Goal: Task Accomplishment & Management: Manage account settings

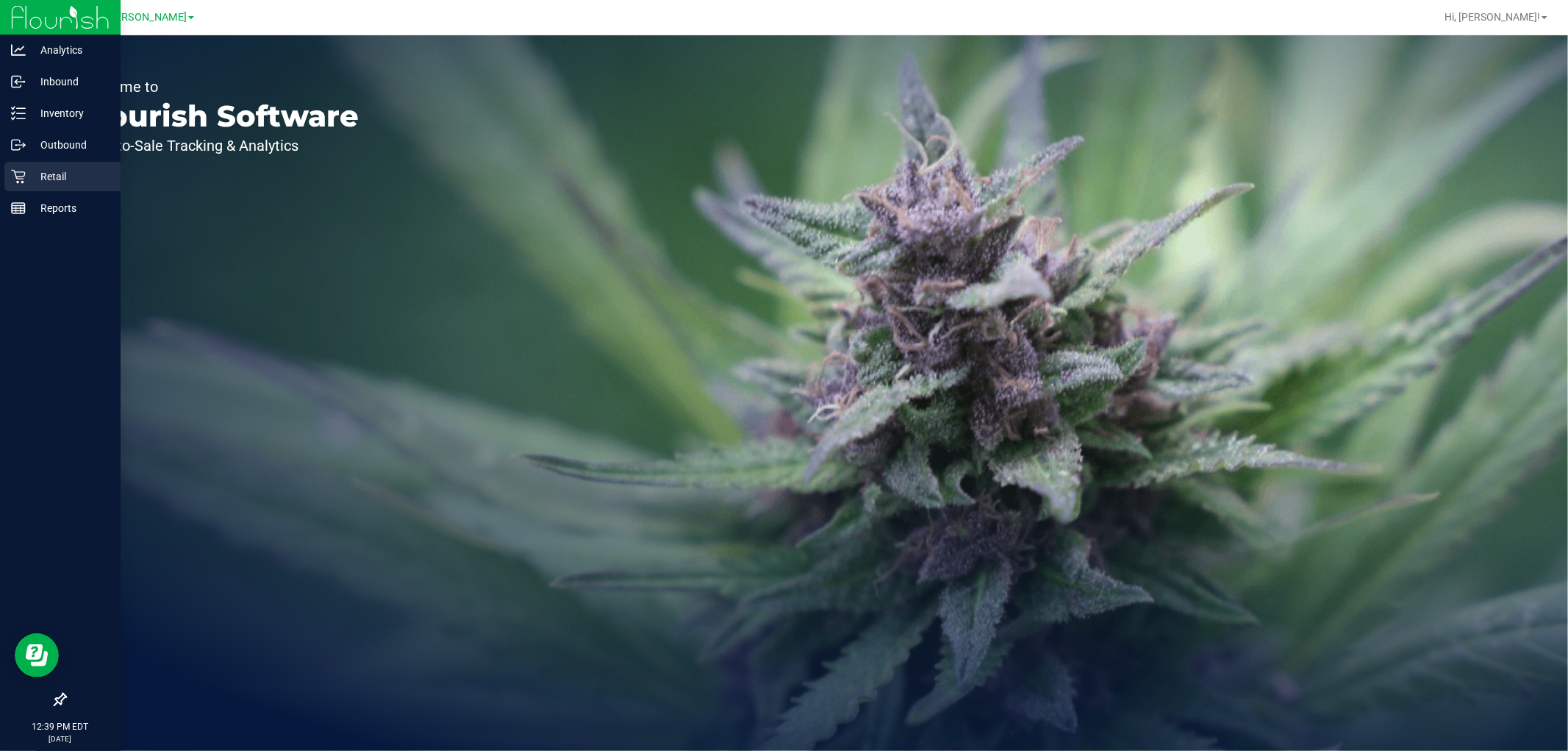
click at [30, 182] on p "Retail" at bounding box center [69, 177] width 88 height 17
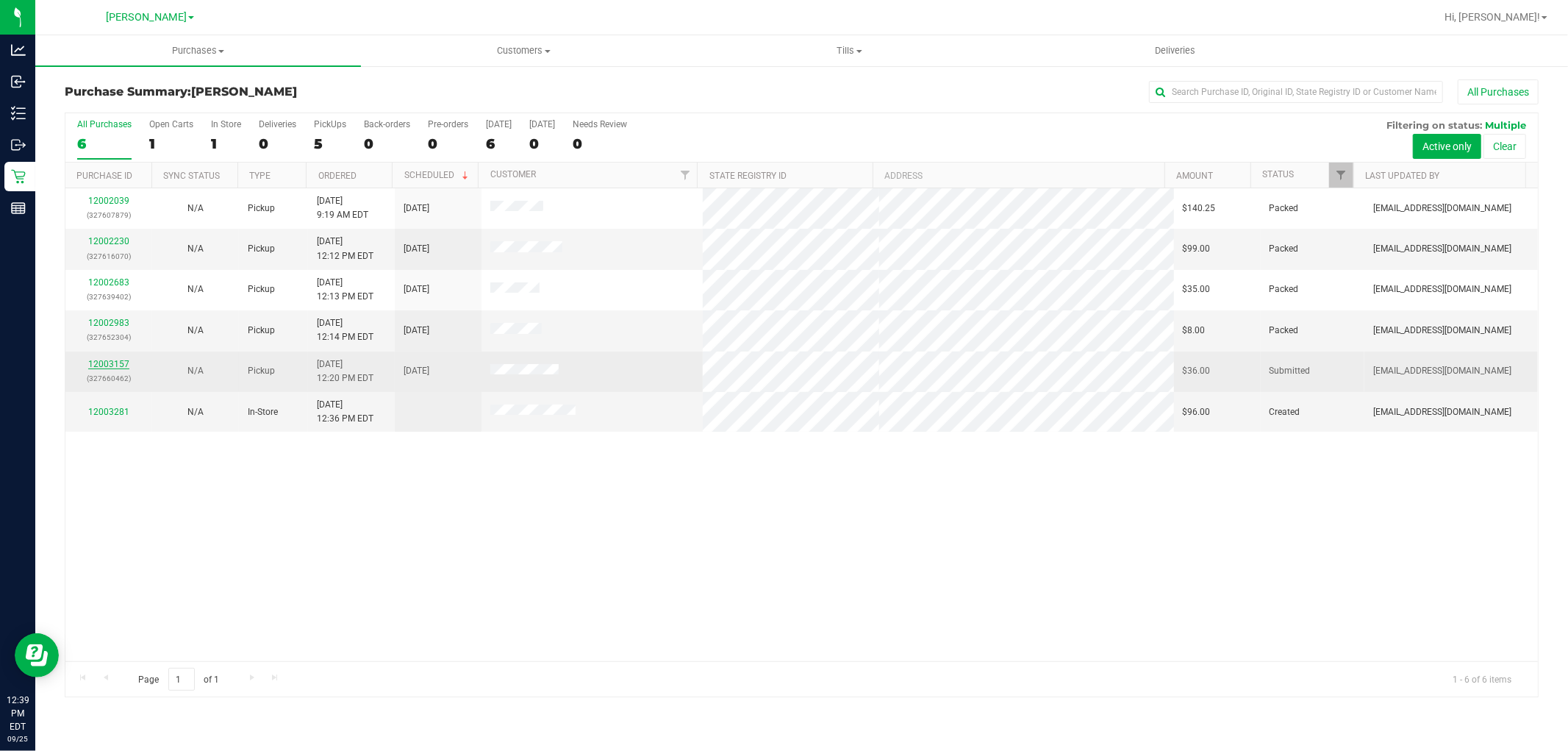
click at [103, 362] on link "12003157" at bounding box center [108, 364] width 41 height 10
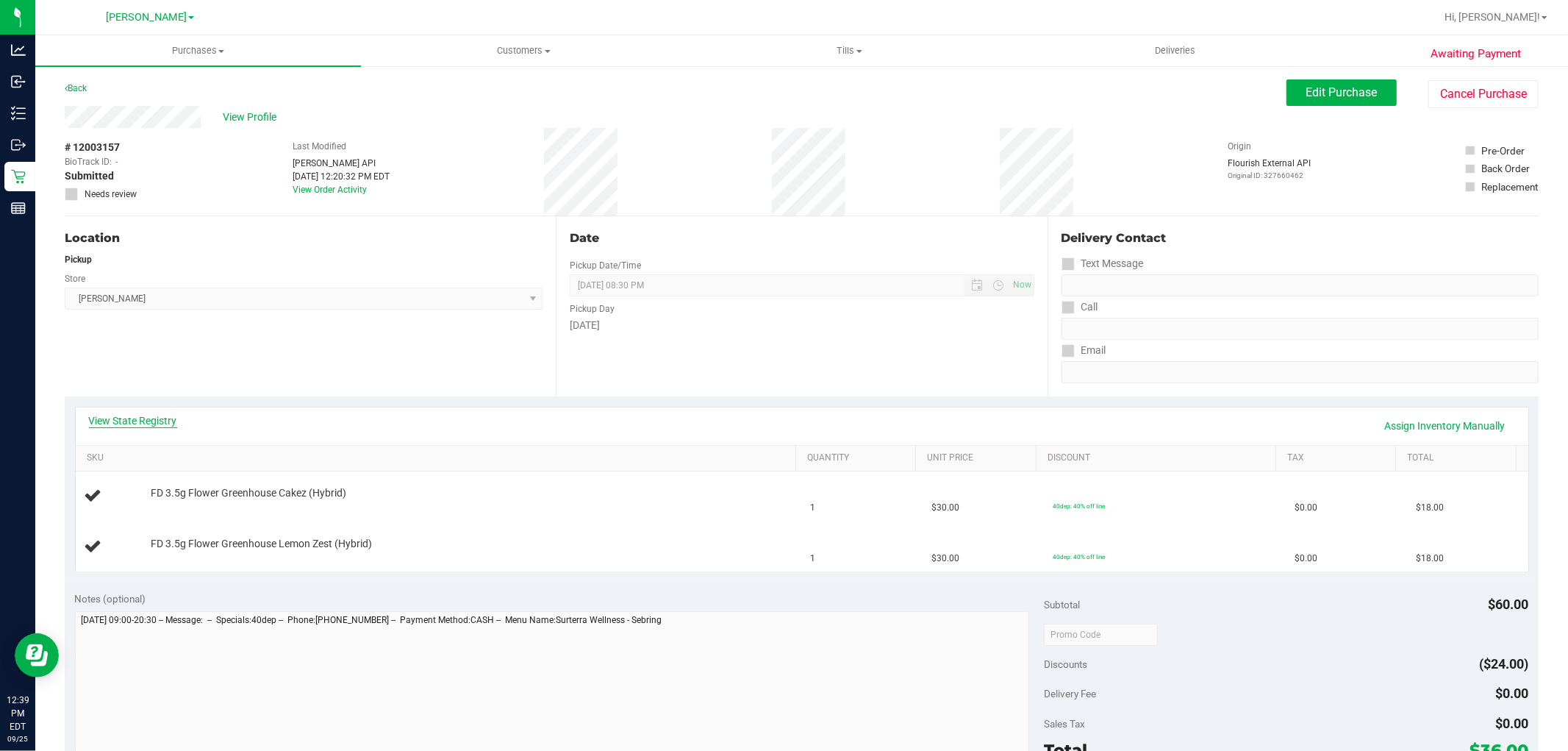
click at [169, 421] on link "View State Registry" at bounding box center [132, 421] width 88 height 15
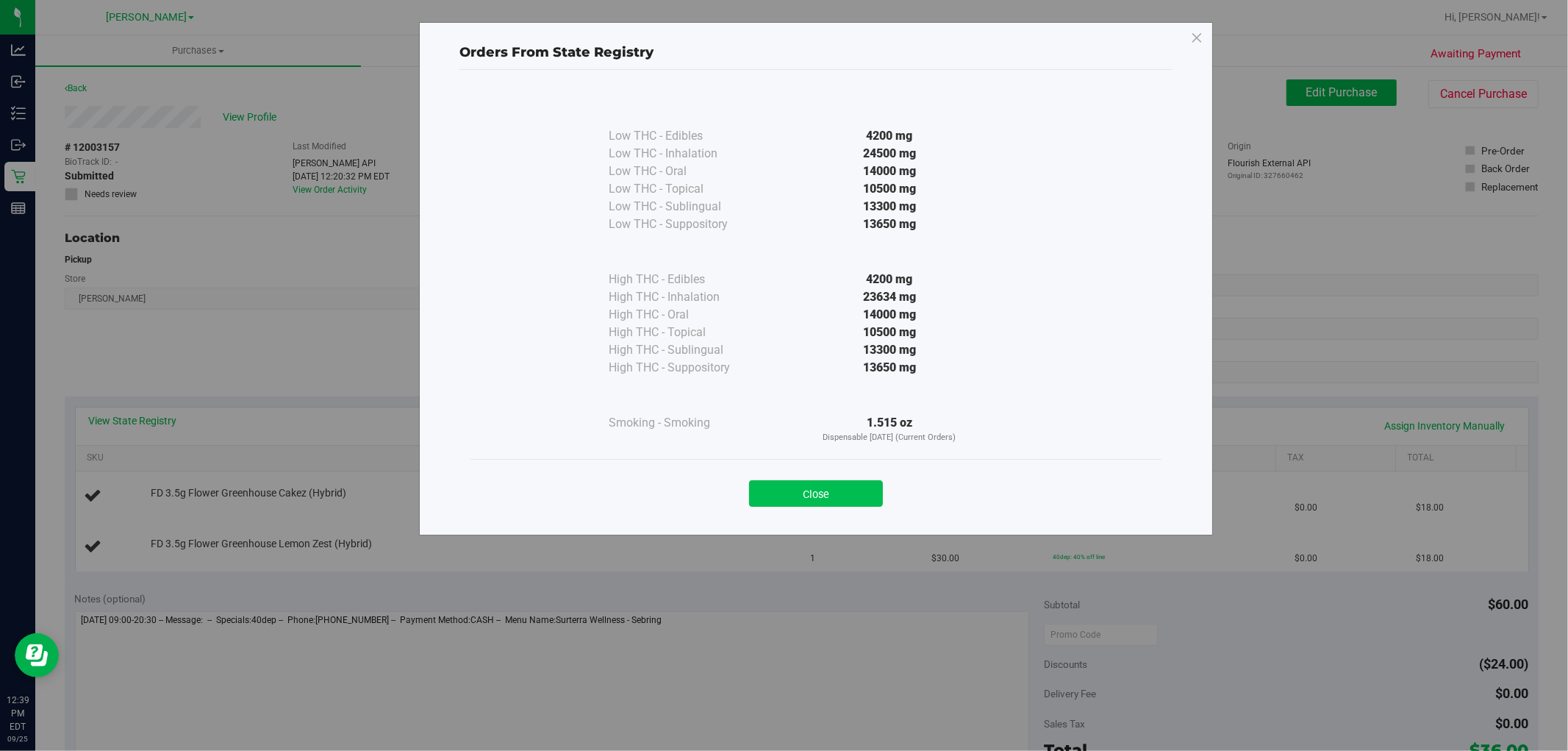
click at [835, 497] on button "Close" at bounding box center [816, 493] width 134 height 26
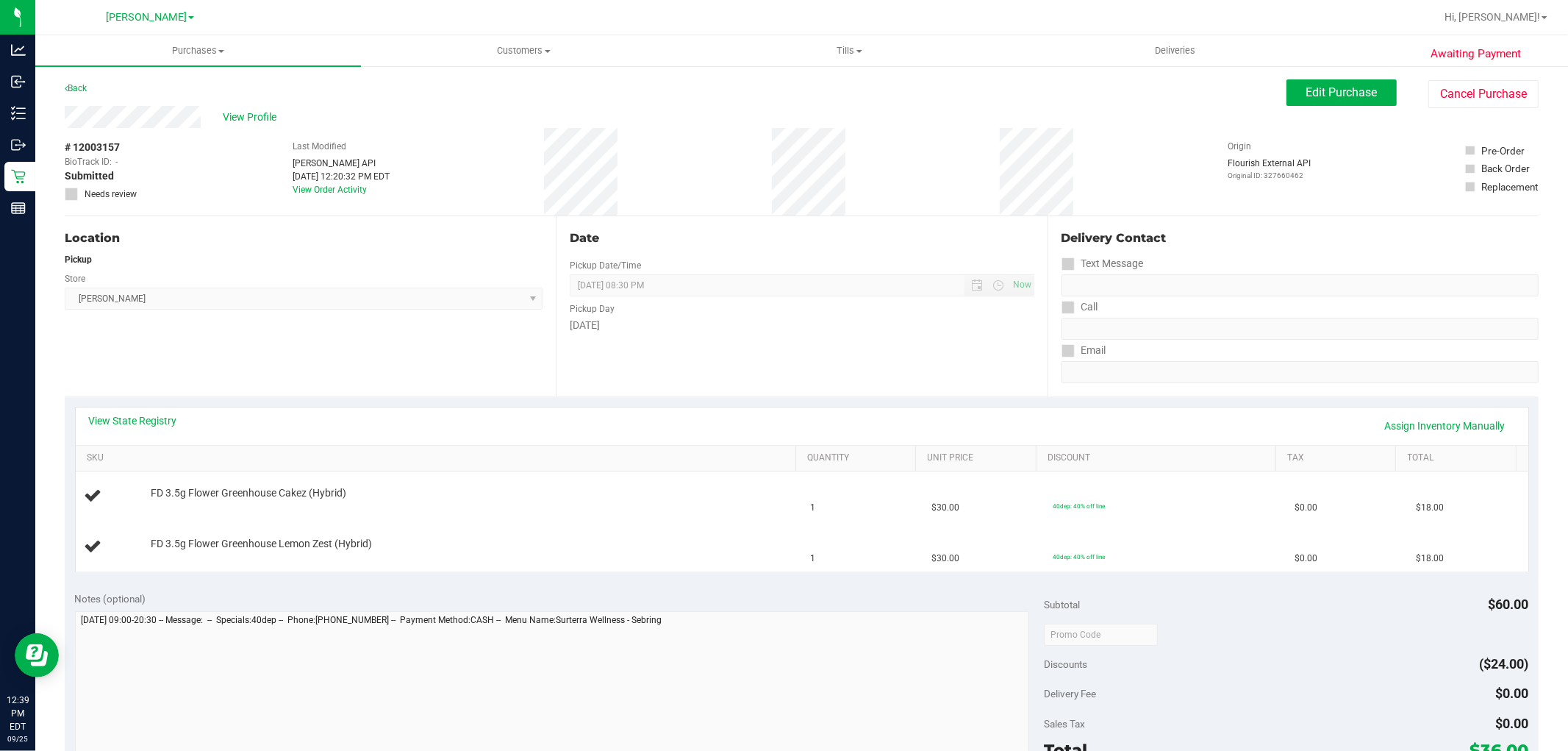
click at [373, 436] on div "View State Registry Assign Inventory Manually" at bounding box center [801, 426] width 1426 height 25
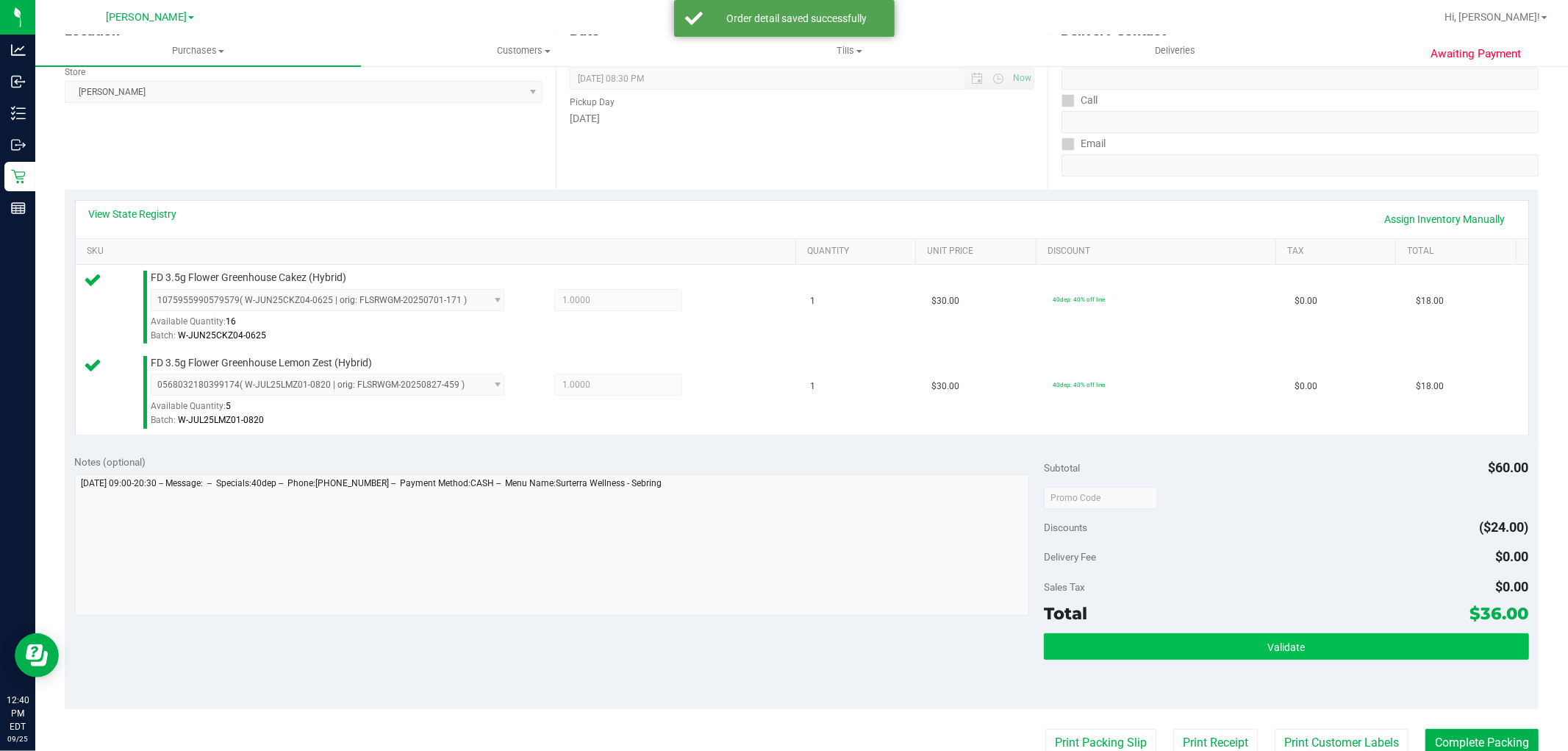
scroll to position [245, 0]
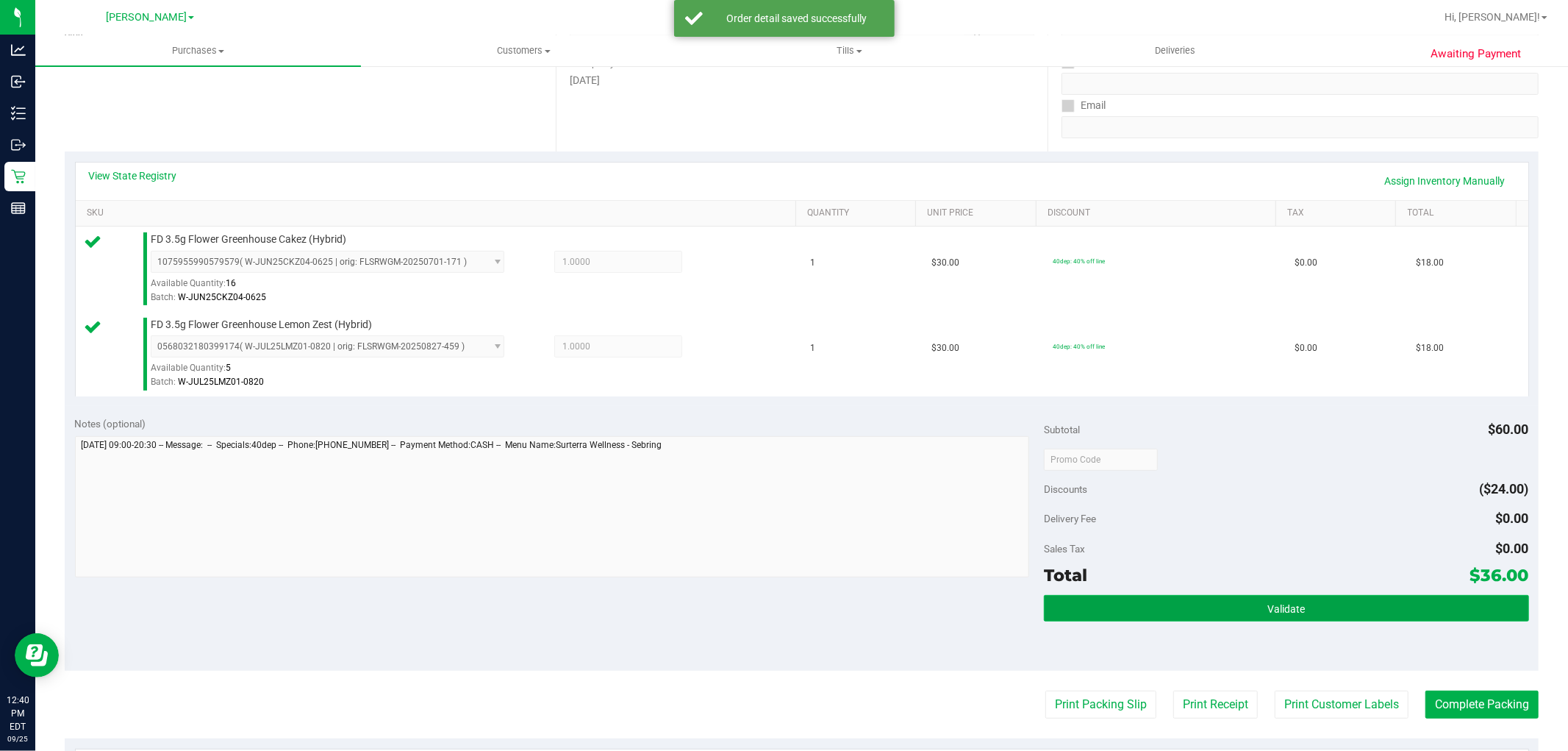
click at [1339, 610] on button "Validate" at bounding box center [1286, 608] width 485 height 26
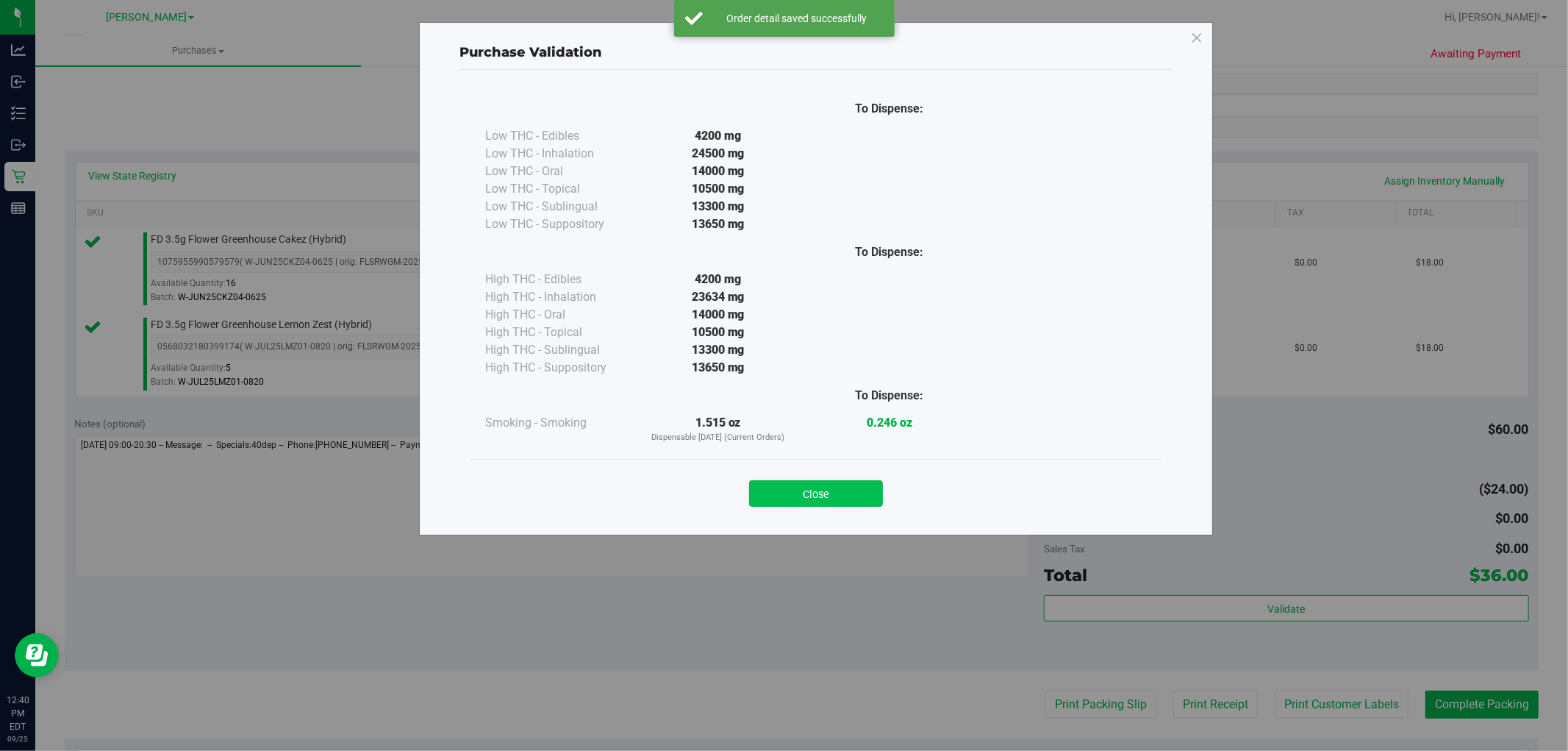
click at [794, 494] on button "Close" at bounding box center [816, 493] width 134 height 26
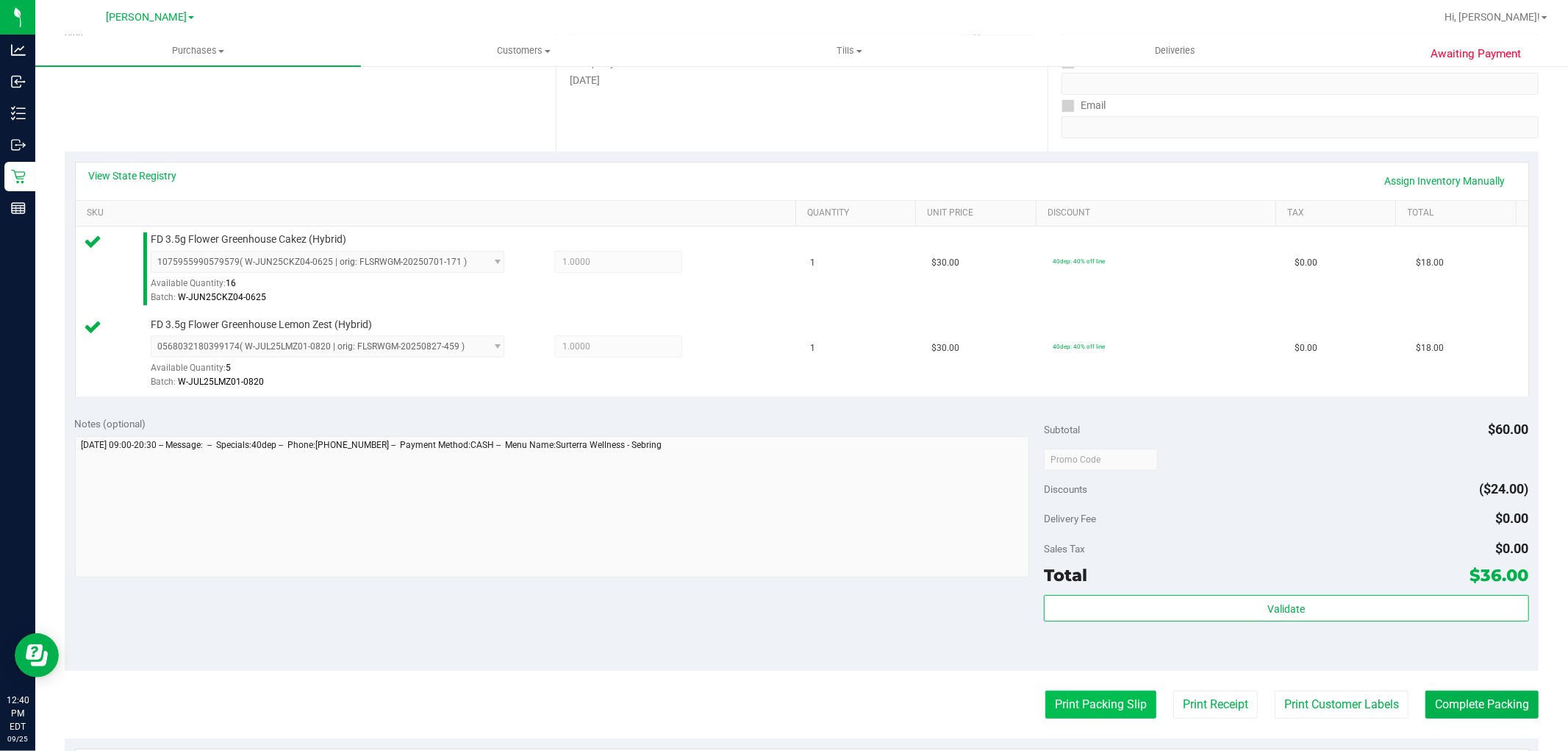
click at [1052, 704] on button "Print Packing Slip" at bounding box center [1101, 704] width 111 height 28
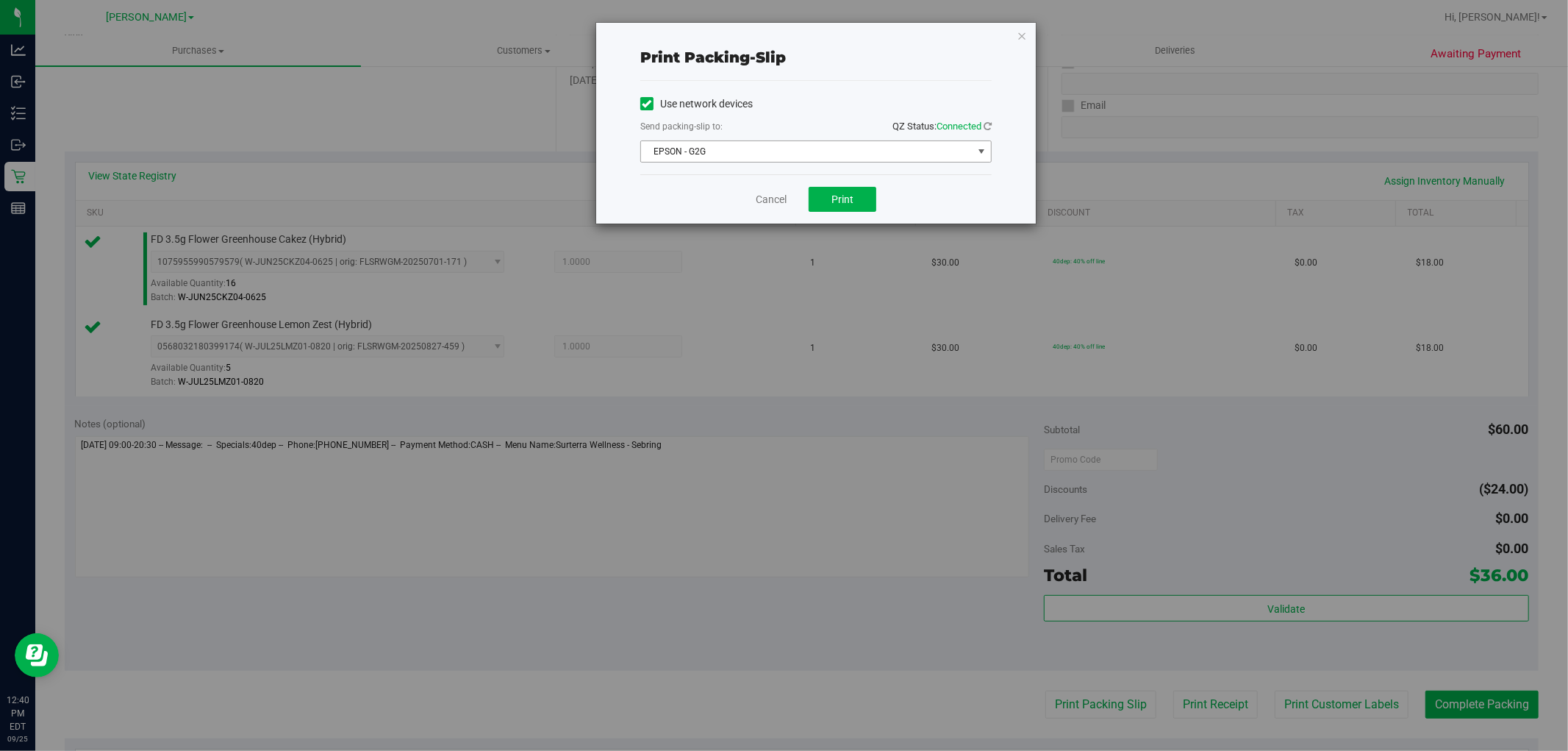
click at [834, 139] on div "Use network devices Send packing-slip to: QZ Status: Connected EPSON - G2G Choo…" at bounding box center [816, 128] width 352 height 70
click at [835, 158] on span "EPSON - G2G" at bounding box center [806, 151] width 332 height 21
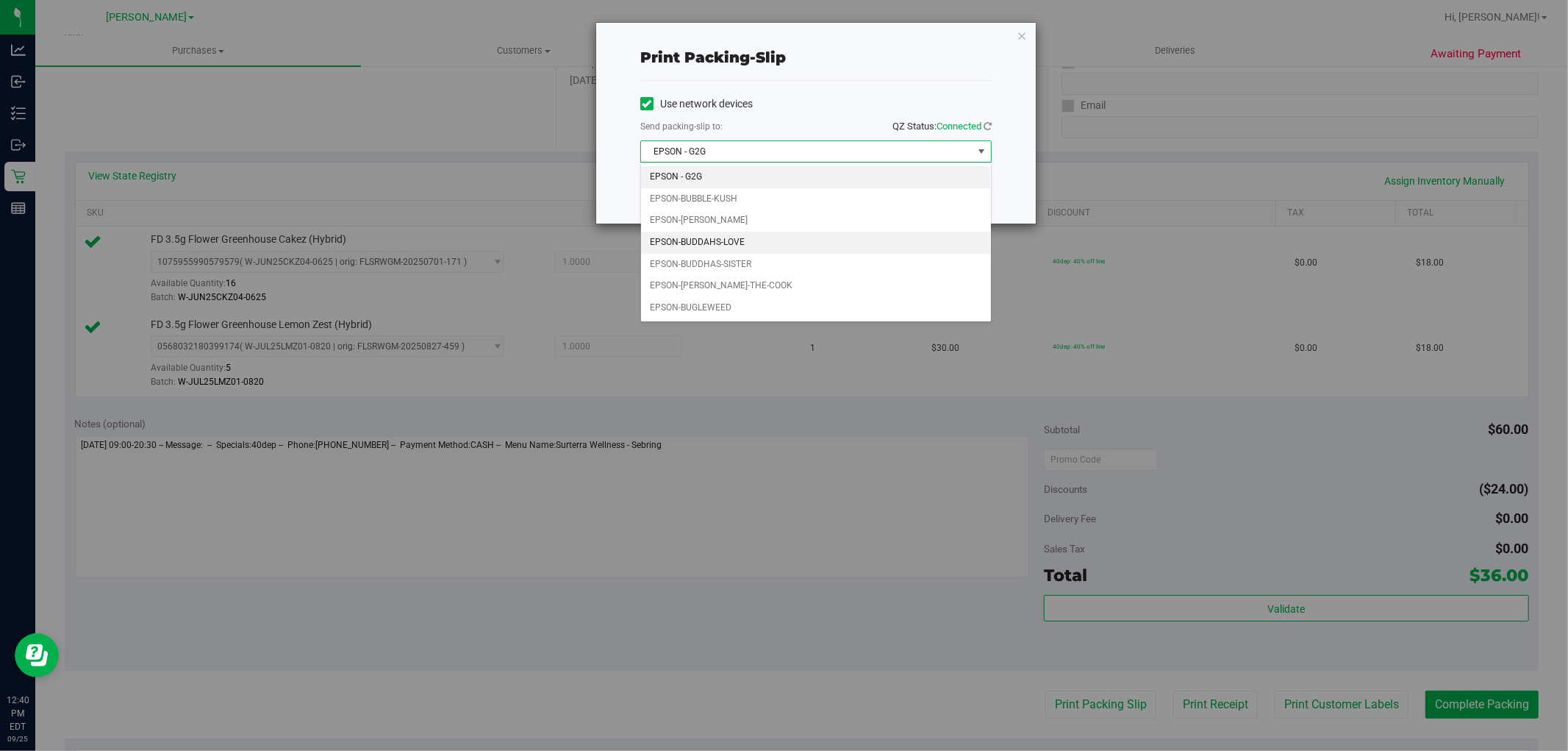
click at [732, 241] on li "EPSON-BUDDAHS-LOVE" at bounding box center [816, 242] width 350 height 22
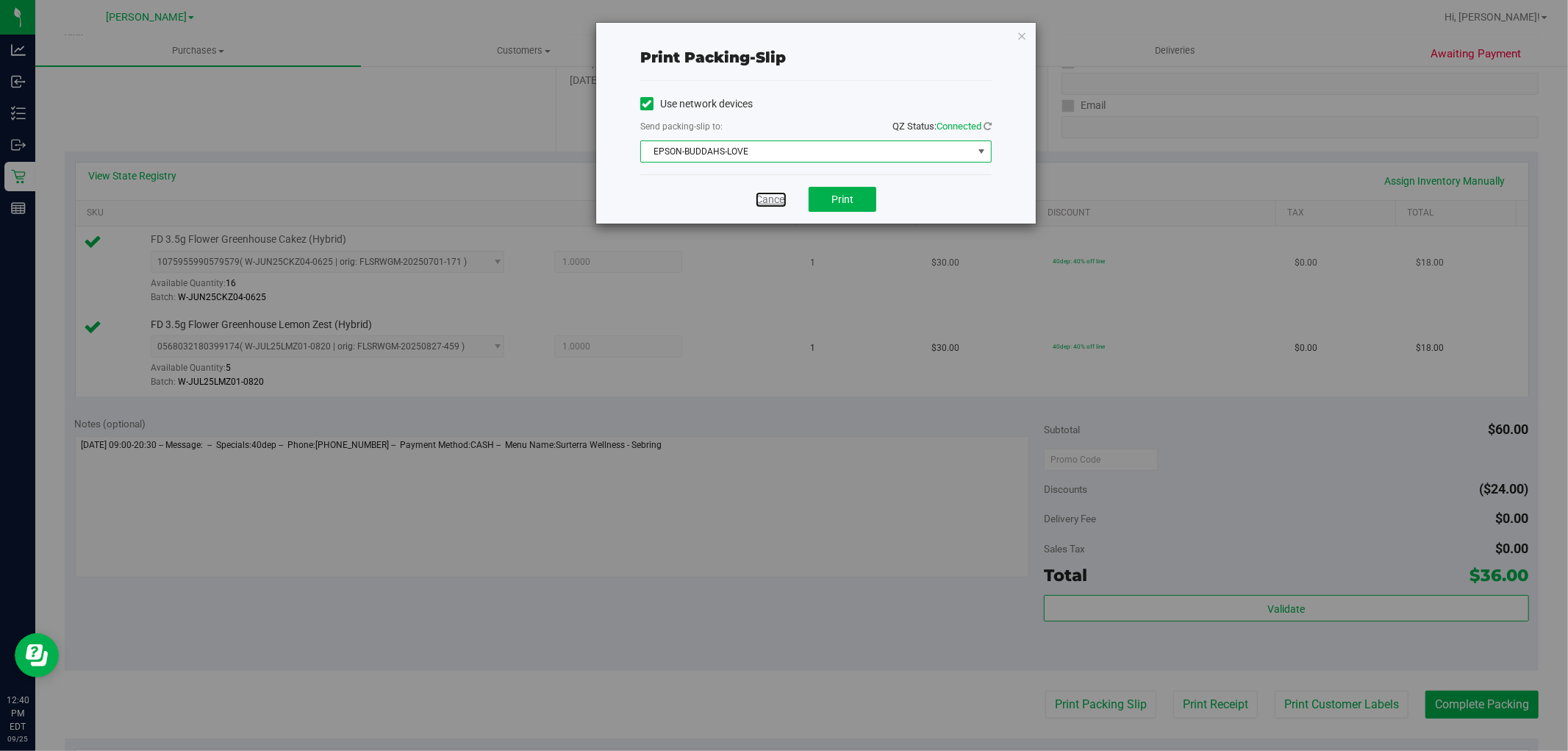
click at [768, 204] on link "Cancel" at bounding box center [771, 199] width 31 height 15
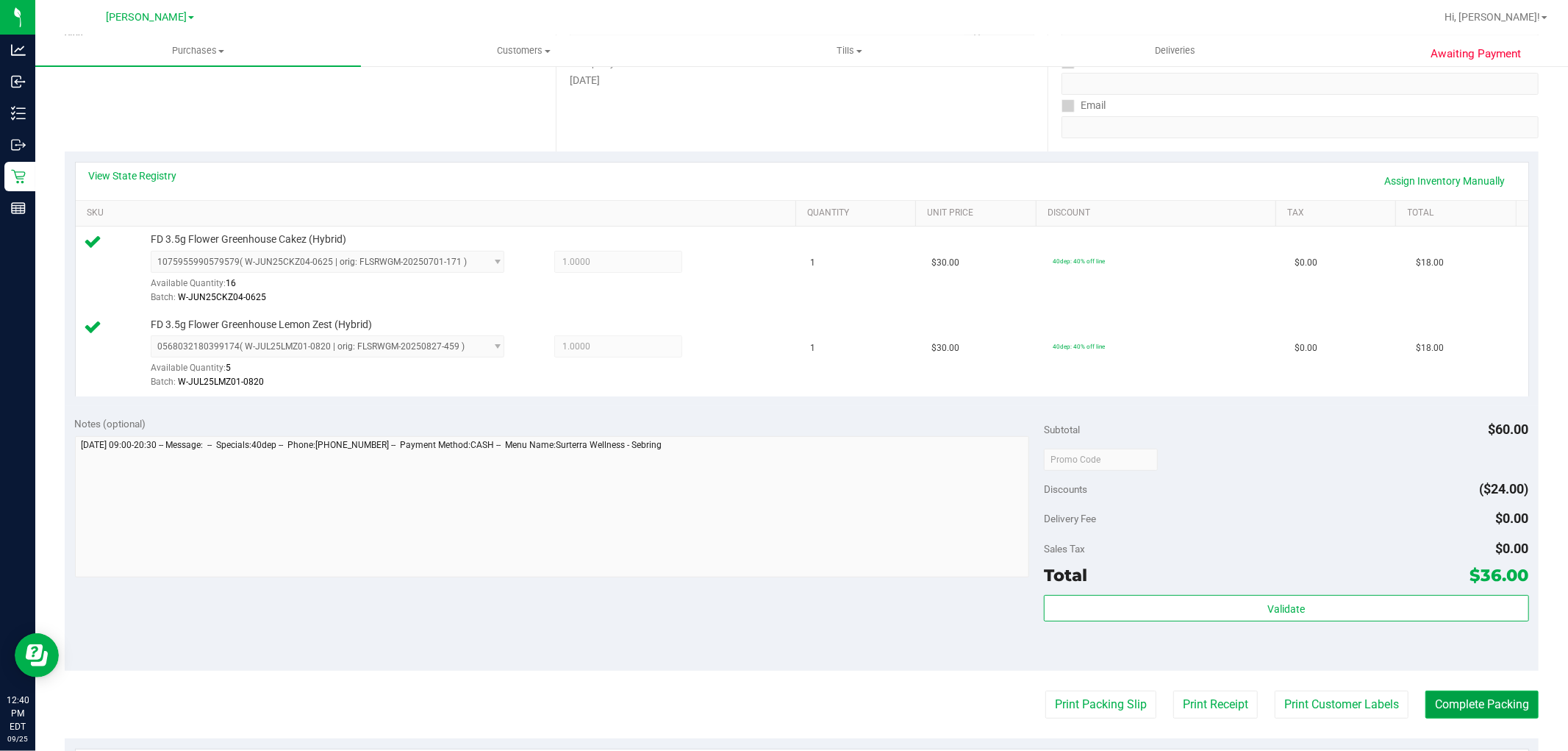
click at [1479, 693] on button "Complete Packing" at bounding box center [1482, 704] width 113 height 28
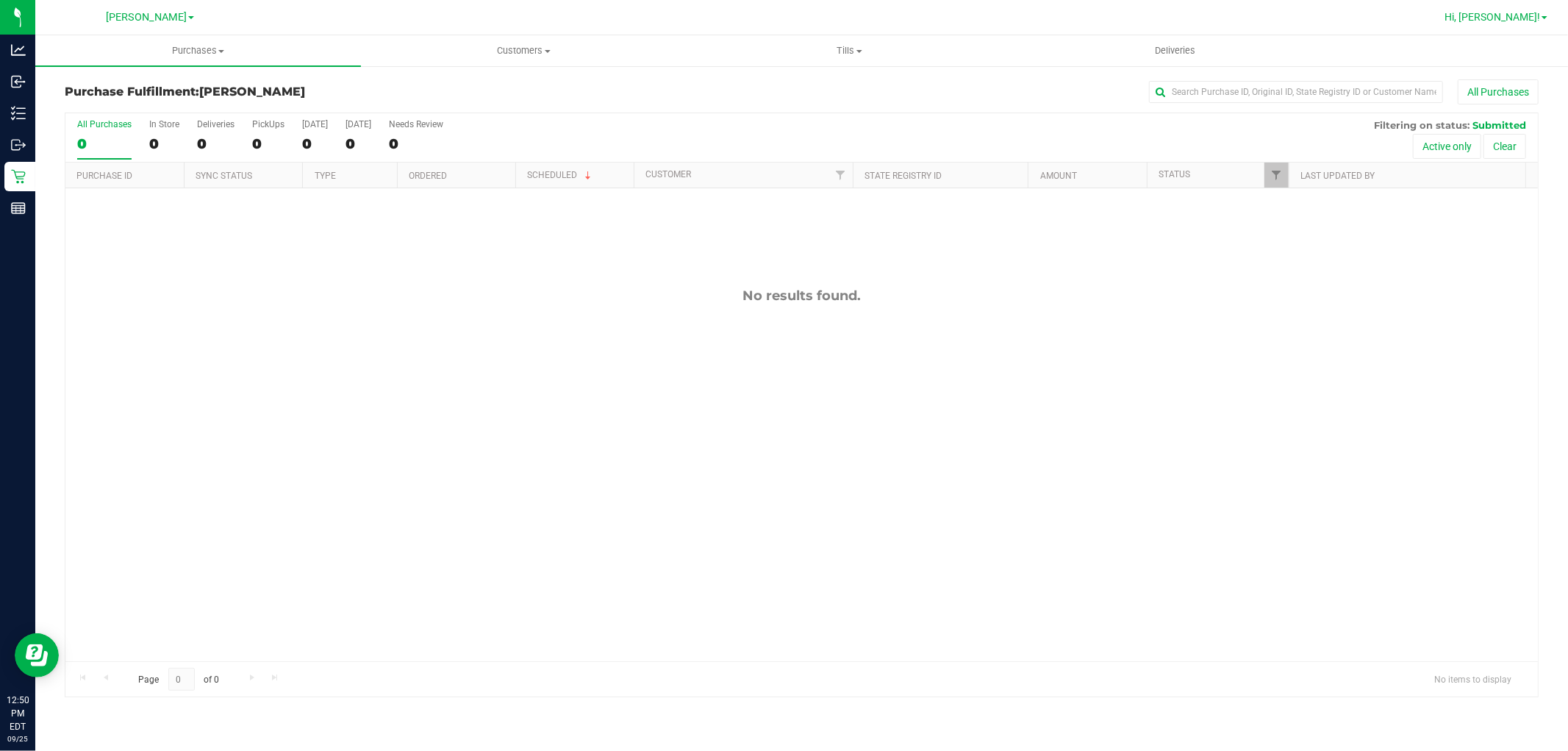
click at [1512, 11] on span "Hi, [PERSON_NAME]!" at bounding box center [1492, 17] width 96 height 12
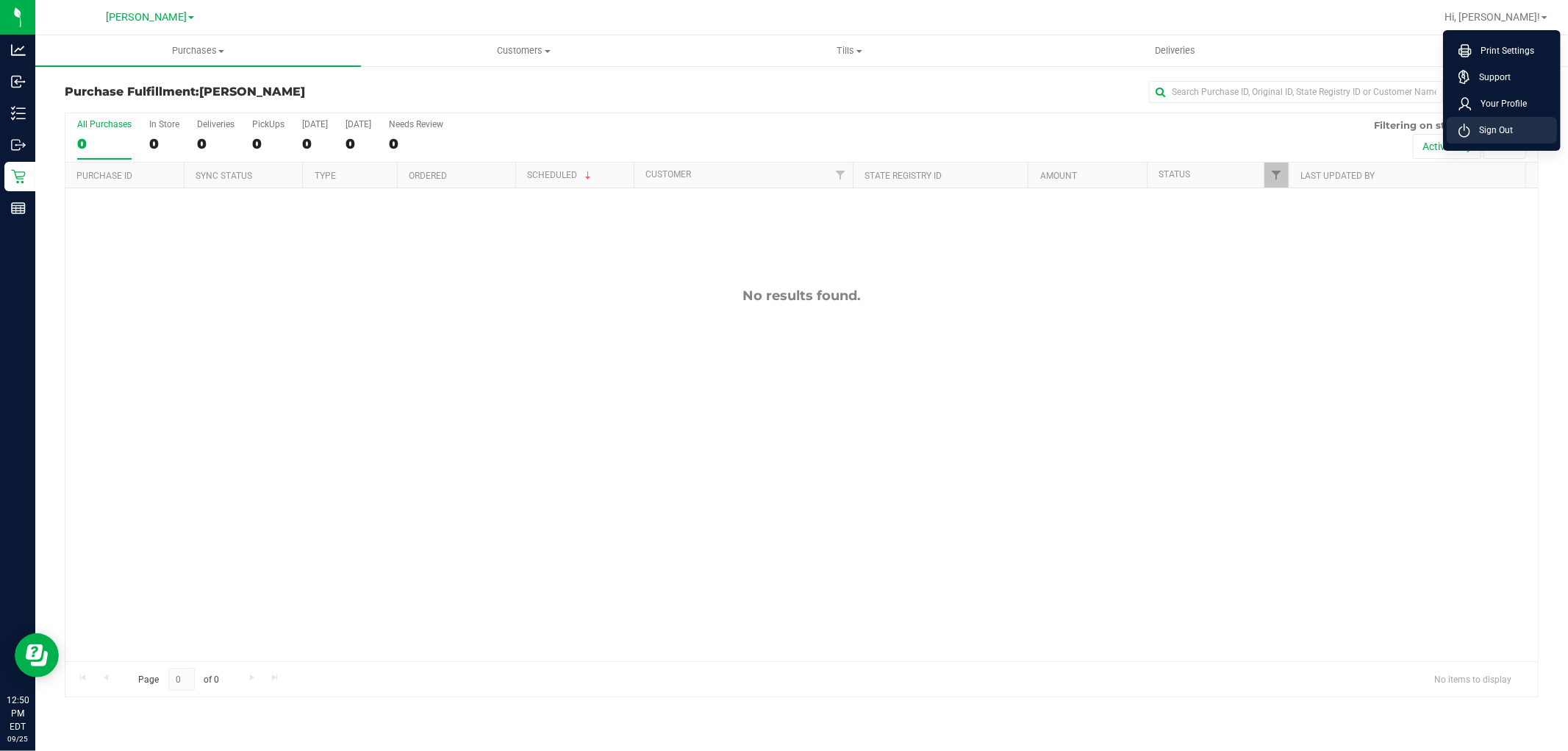
click at [1503, 123] on span "Sign Out" at bounding box center [1491, 130] width 43 height 15
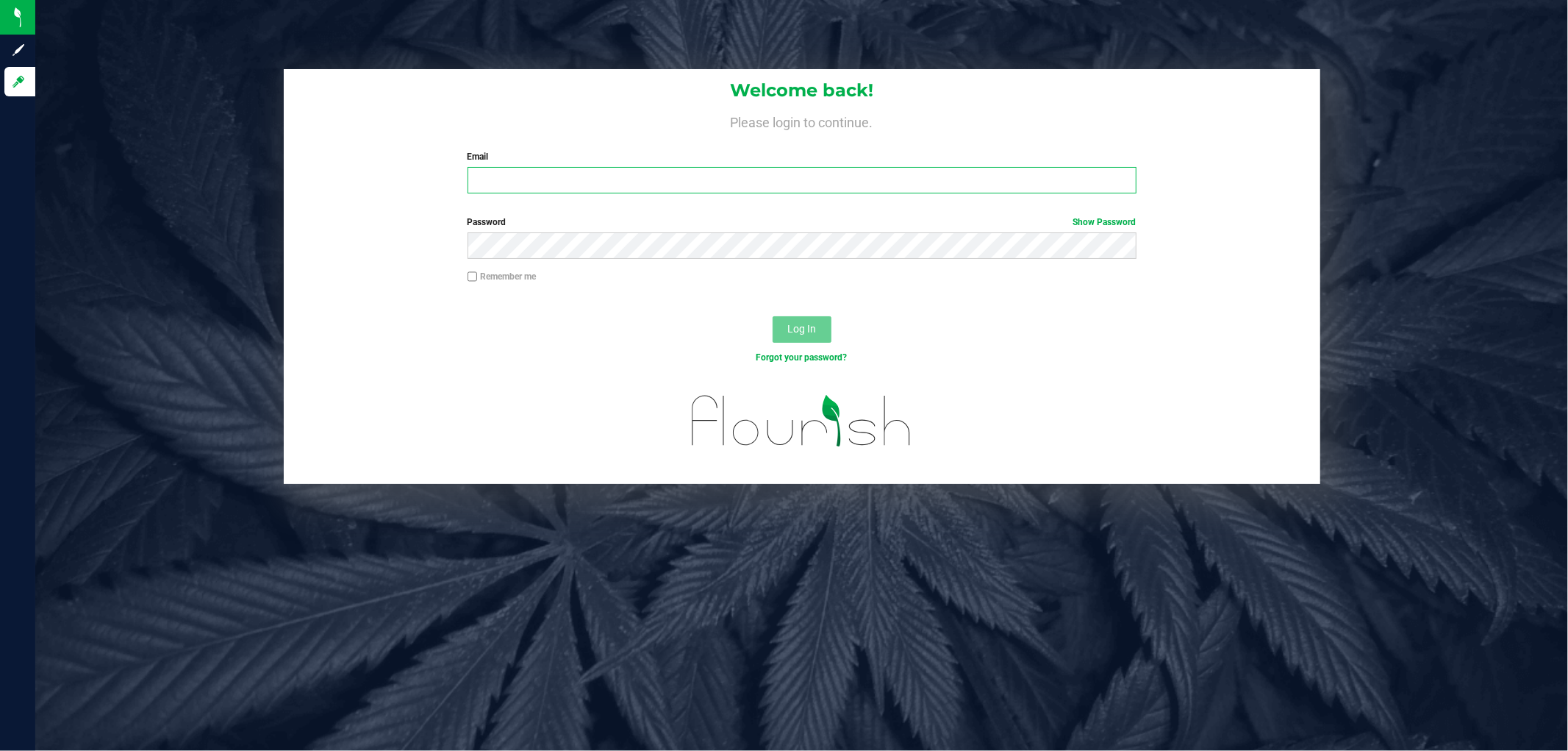
click at [579, 184] on input "Email" at bounding box center [801, 180] width 669 height 26
type input "[EMAIL_ADDRESS][DOMAIN_NAME]"
click at [773, 316] on button "Log In" at bounding box center [802, 329] width 59 height 26
